Goal: Task Accomplishment & Management: Manage account settings

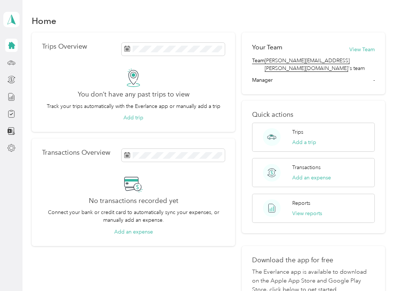
click at [13, 145] on icon at bounding box center [11, 148] width 8 height 8
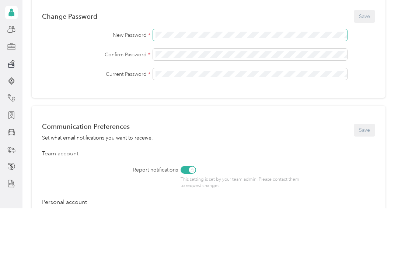
scroll to position [163, 0]
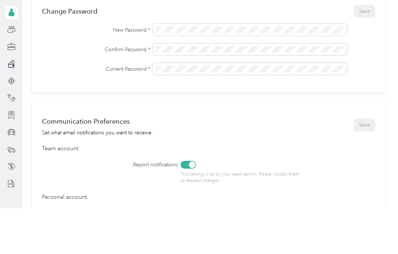
click at [155, 70] on span at bounding box center [250, 76] width 194 height 12
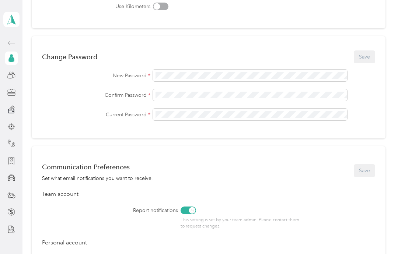
click at [293, 36] on div "Change Password Save New Password * Confirm Password * Current Password *" at bounding box center [209, 87] width 354 height 102
click at [74, 89] on div "Confirm Password *" at bounding box center [208, 95] width 333 height 12
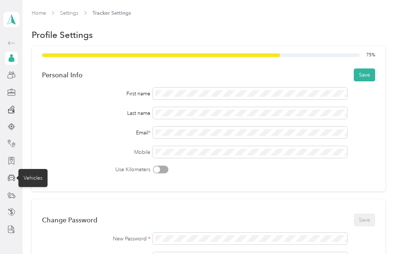
scroll to position [0, 0]
click at [372, 68] on button "Save" at bounding box center [364, 74] width 21 height 13
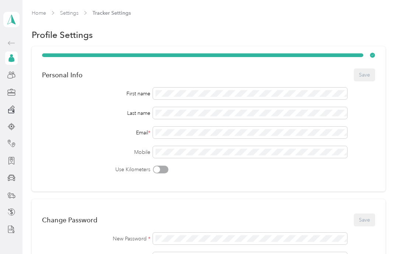
click at [14, 39] on icon at bounding box center [11, 43] width 9 height 9
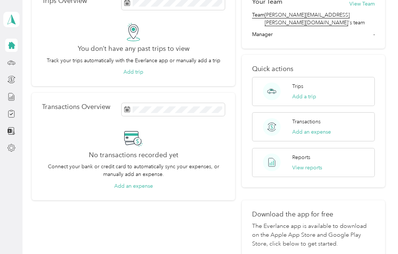
scroll to position [66, 0]
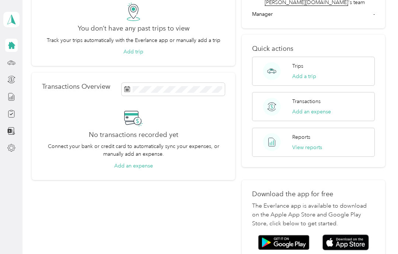
click at [352, 235] on img at bounding box center [345, 243] width 46 height 16
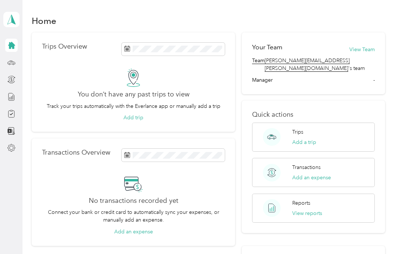
scroll to position [0, 0]
click at [8, 59] on icon at bounding box center [11, 63] width 8 height 8
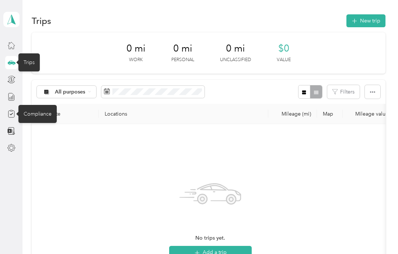
click at [38, 105] on div "Compliance" at bounding box center [37, 114] width 38 height 18
click at [10, 15] on icon at bounding box center [11, 19] width 11 height 10
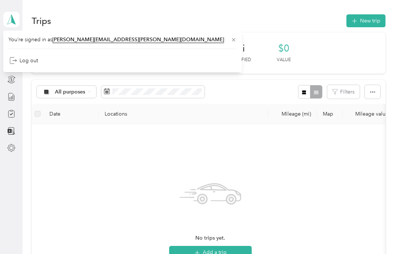
click at [196, 20] on div "Trips New trip" at bounding box center [209, 20] width 354 height 15
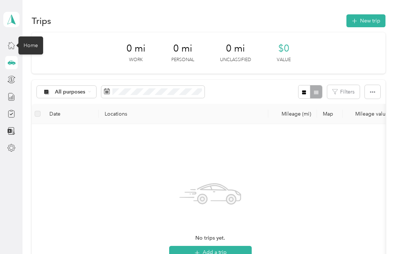
click at [12, 45] on icon at bounding box center [11, 45] width 8 height 8
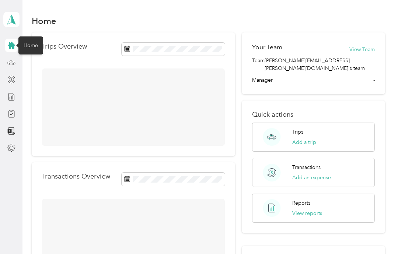
click at [12, 45] on icon at bounding box center [11, 45] width 7 height 7
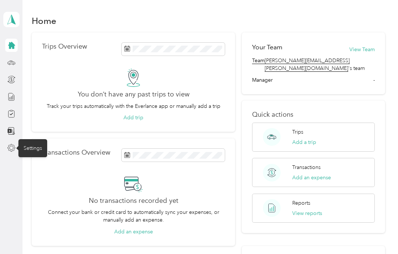
click at [32, 142] on div "Settings" at bounding box center [32, 148] width 29 height 18
click at [13, 145] on icon at bounding box center [11, 148] width 8 height 8
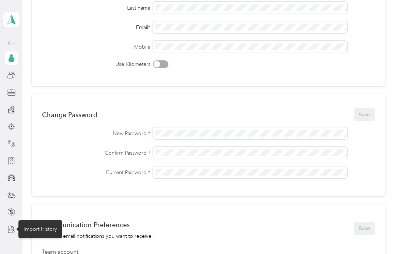
click at [12, 229] on icon at bounding box center [11, 230] width 1 height 2
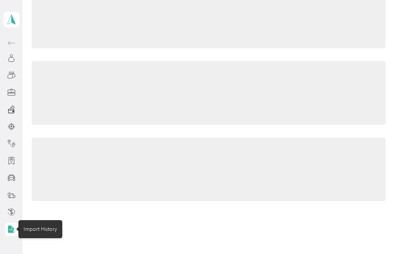
click at [12, 225] on icon at bounding box center [11, 229] width 8 height 8
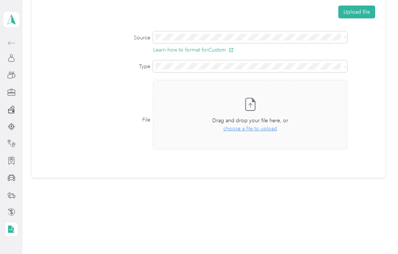
scroll to position [22, 0]
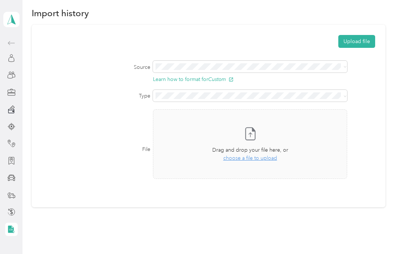
click at [14, 208] on icon at bounding box center [11, 212] width 8 height 8
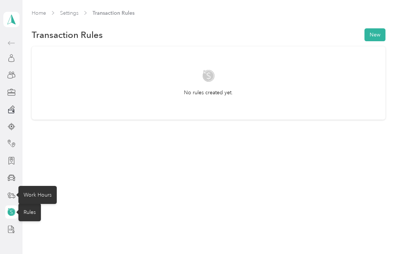
click at [11, 191] on icon at bounding box center [11, 195] width 8 height 8
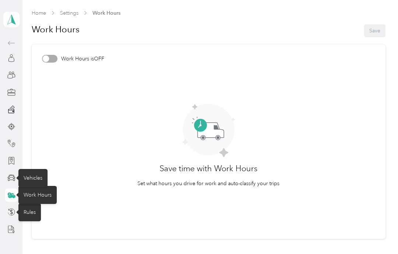
click at [11, 174] on icon at bounding box center [11, 178] width 8 height 8
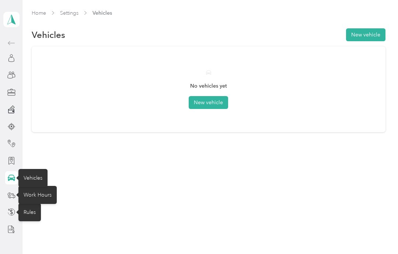
click at [209, 96] on button "New vehicle" at bounding box center [208, 102] width 39 height 13
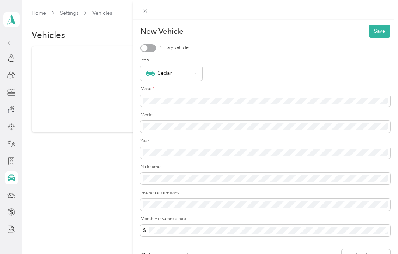
click at [147, 48] on div at bounding box center [144, 48] width 7 height 7
click at [194, 69] on div "Sedan" at bounding box center [171, 73] width 62 height 15
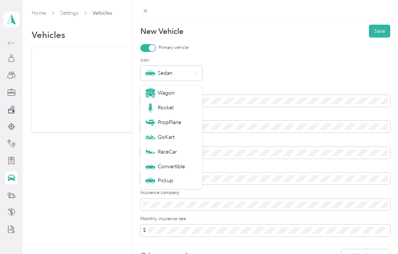
click at [271, 51] on div "Primary vehicle" at bounding box center [265, 48] width 250 height 8
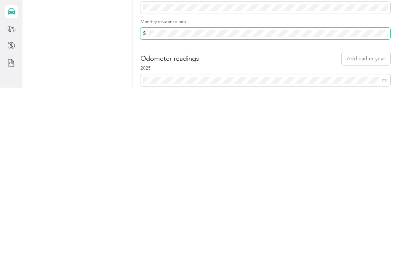
scroll to position [30, 0]
